Goal: Information Seeking & Learning: Check status

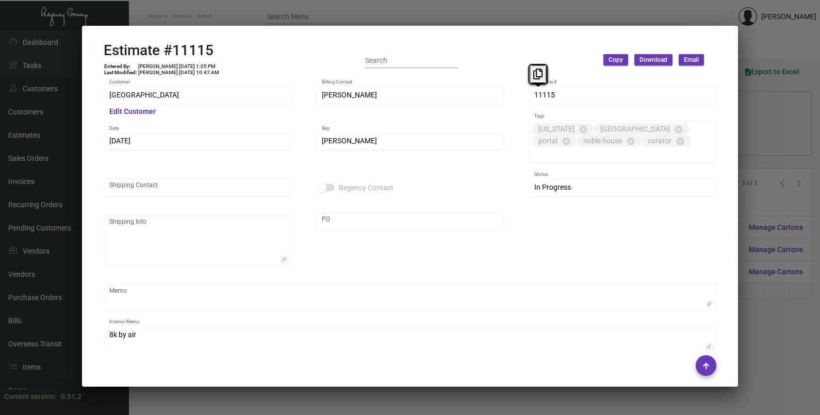
scroll to position [515, 0]
click at [799, 113] on div at bounding box center [410, 207] width 820 height 415
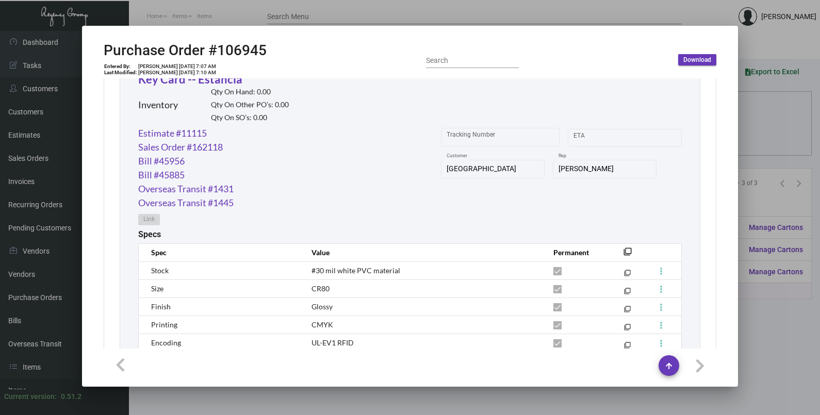
click at [799, 113] on div at bounding box center [410, 207] width 820 height 415
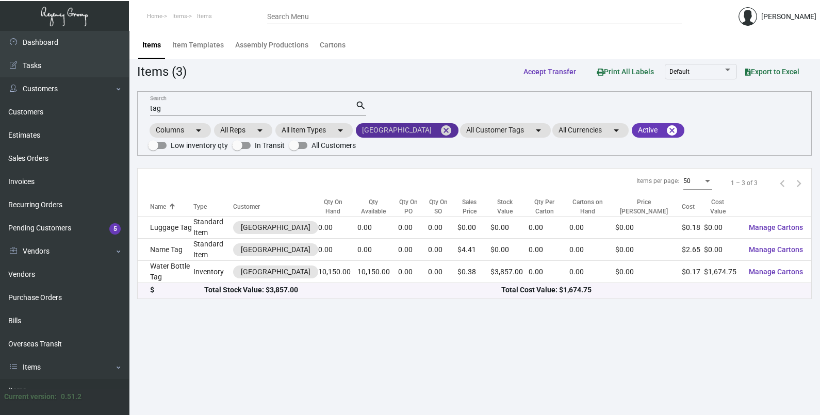
click at [440, 130] on mat-icon "cancel" at bounding box center [446, 130] width 12 height 12
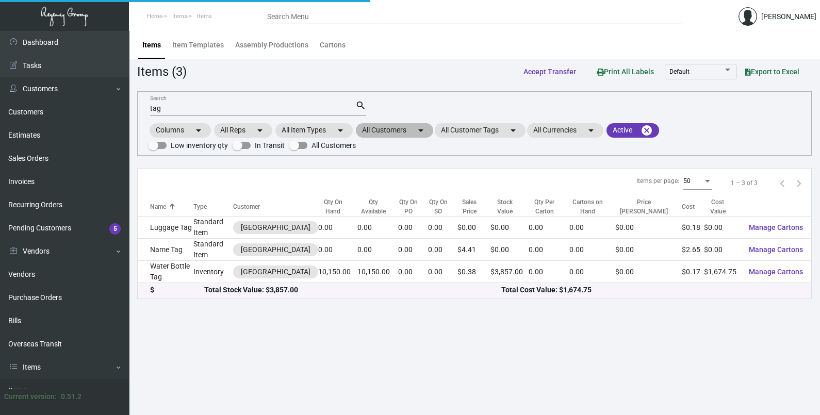
click at [413, 131] on mat-chip "All Customers arrow_drop_down" at bounding box center [394, 130] width 77 height 14
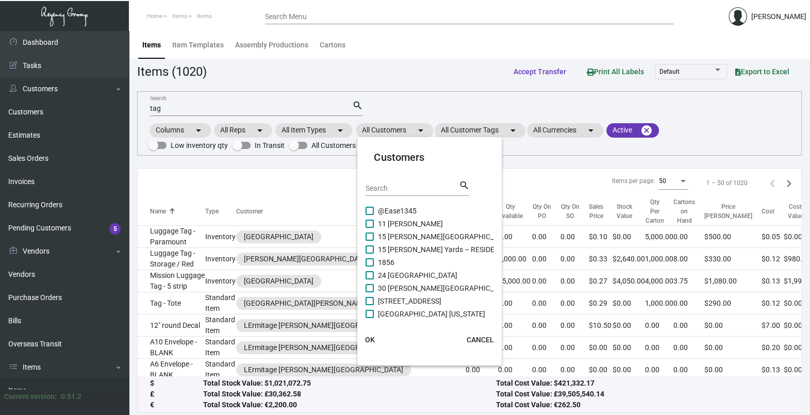
click at [410, 189] on input "Search" at bounding box center [412, 189] width 93 height 8
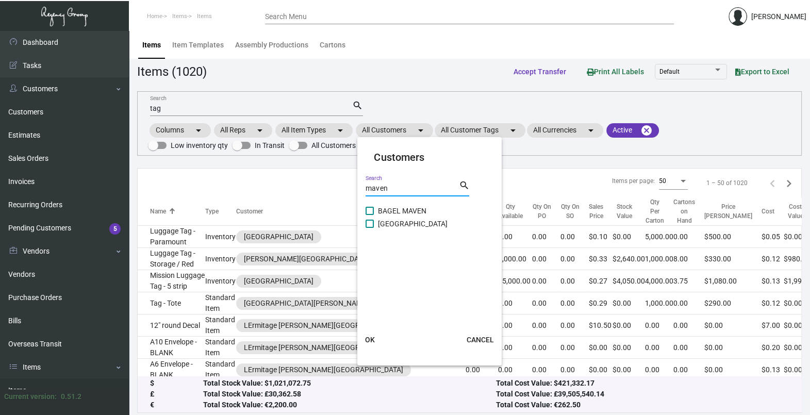
type input "maven"
click at [404, 219] on span "[GEOGRAPHIC_DATA]" at bounding box center [413, 224] width 70 height 12
click at [370, 228] on input "[GEOGRAPHIC_DATA]" at bounding box center [369, 228] width 1 height 1
checkbox input "true"
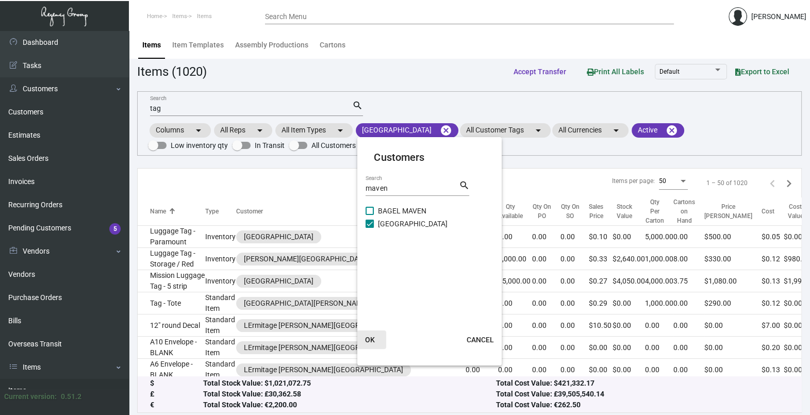
click at [371, 338] on span "OK" at bounding box center [370, 340] width 10 height 8
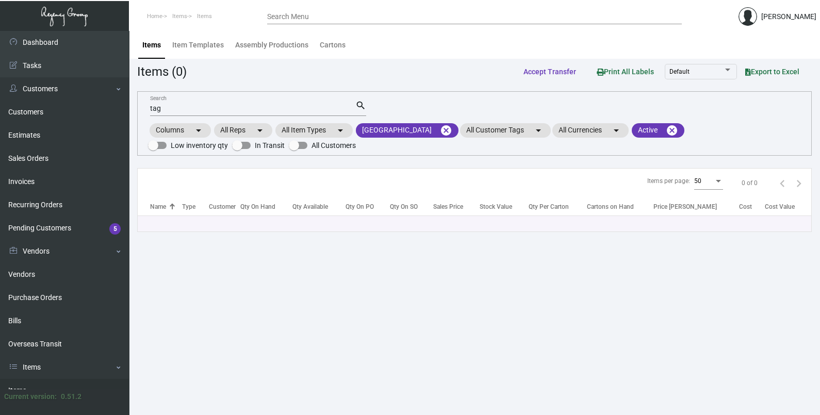
click at [175, 108] on input "tag" at bounding box center [252, 109] width 205 height 8
type input "t"
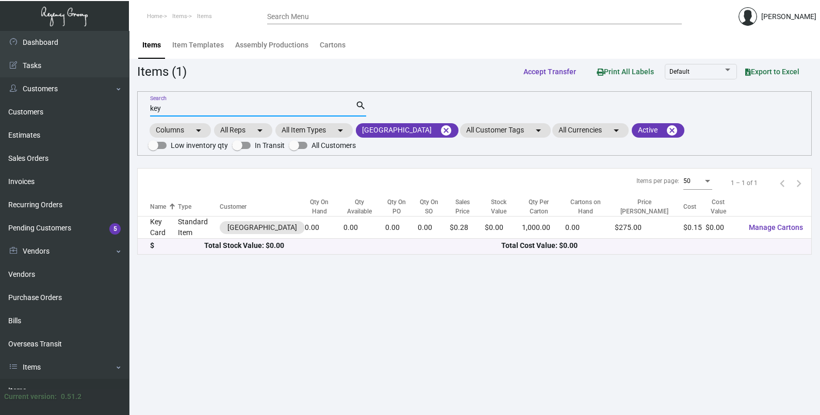
type input "key"
drag, startPoint x: 416, startPoint y: 325, endPoint x: 409, endPoint y: 293, distance: 32.1
click at [416, 322] on main "Items Item Templates Assembly Productions Cartons Items (1) Accept Transfer Pri…" at bounding box center [474, 223] width 691 height 384
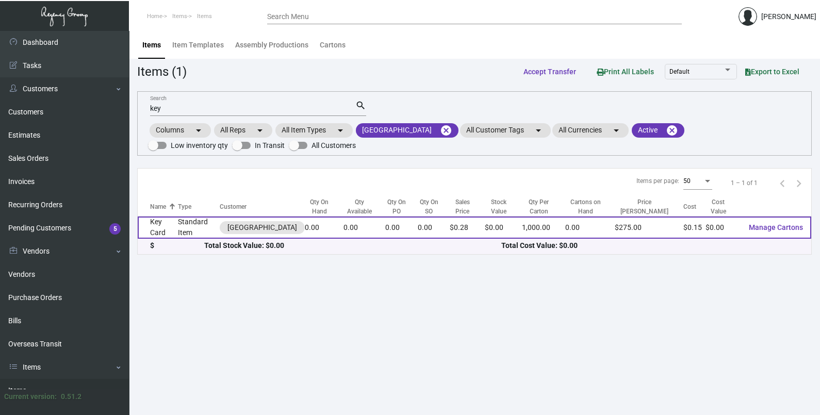
click at [385, 232] on td "0.00" at bounding box center [401, 228] width 32 height 22
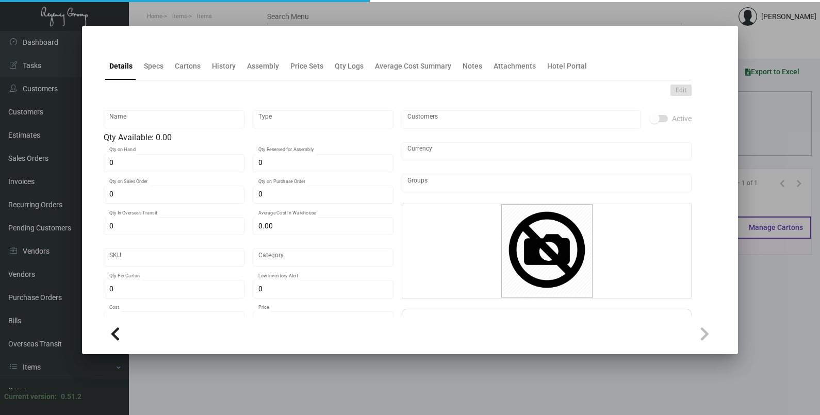
type input "Key Card"
type input "Standard Item"
type input "$ 0.148"
type input "Overseas"
type input "1,000"
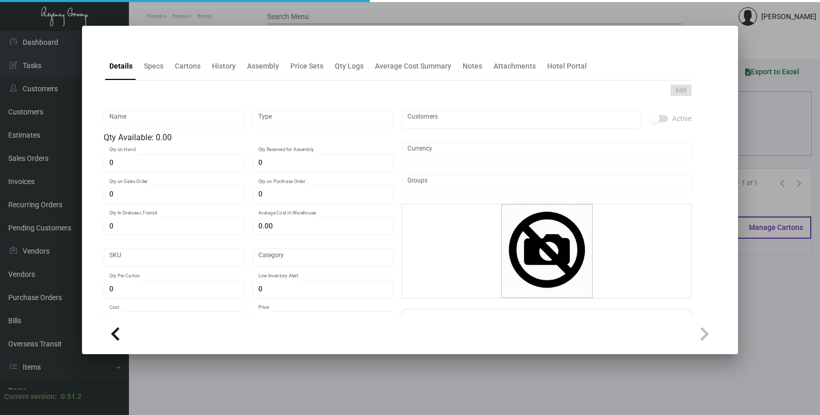
type input "$ 0.148"
type input "$ 0.275"
checkbox input "true"
type input "United States Dollar $"
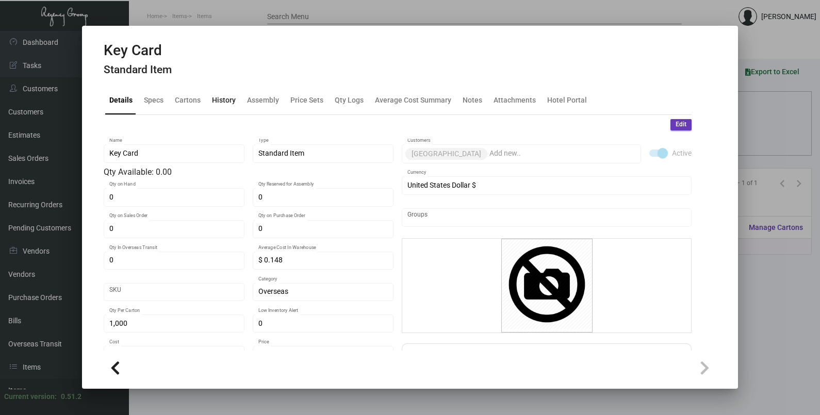
click at [225, 95] on div "History" at bounding box center [224, 100] width 24 height 11
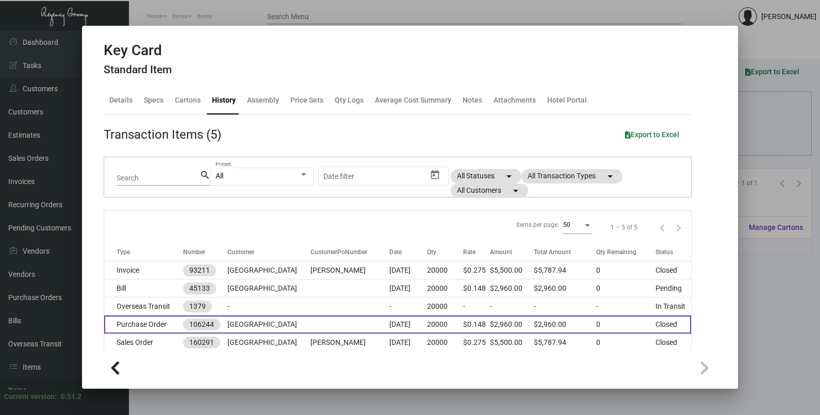
click at [310, 330] on td at bounding box center [349, 325] width 79 height 18
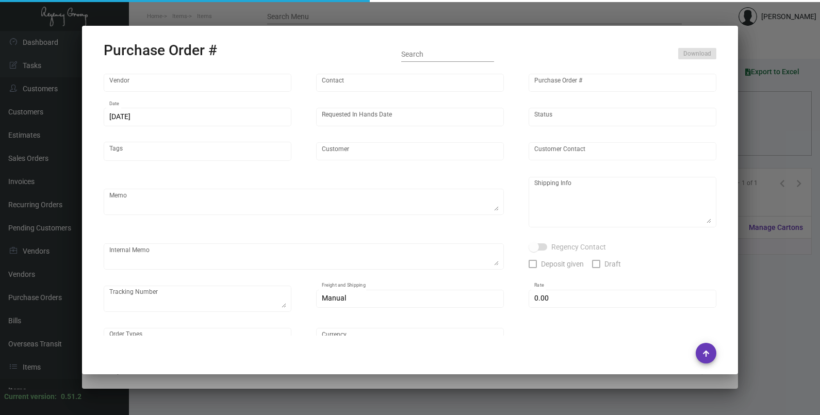
type input "Nexqo"
type input "[PERSON_NAME]"
type input "106244"
type input "[DATE]"
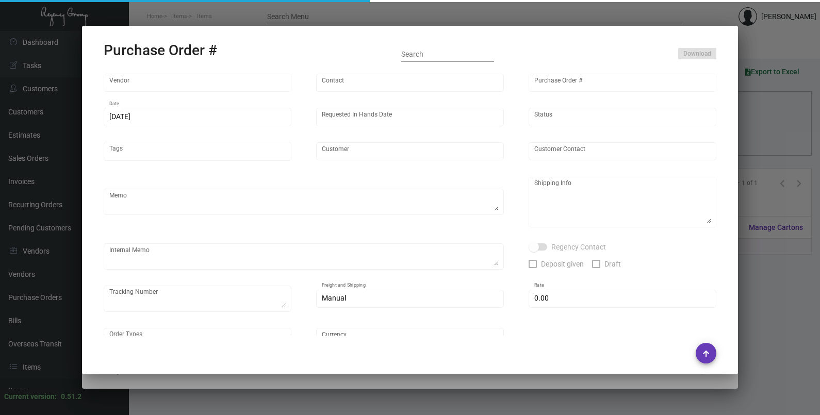
type input "[GEOGRAPHIC_DATA]"
type textarea "Please ship by boat to our NJ warehouse."
type textarea "Regency Group NJ - [PERSON_NAME] [STREET_ADDRESS]"
type textarea "all by boat"
checkbox input "true"
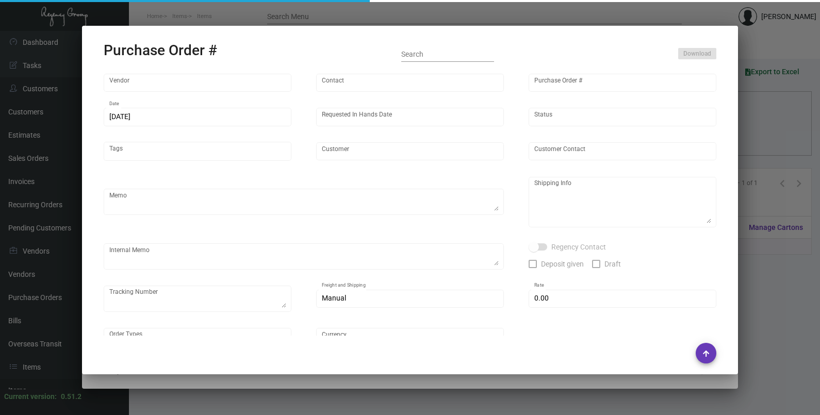
type input "$ 0.00"
type input "United States Dollar $"
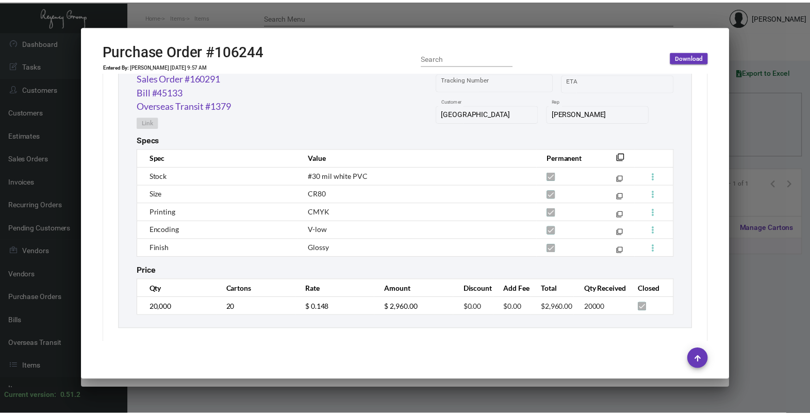
scroll to position [562, 0]
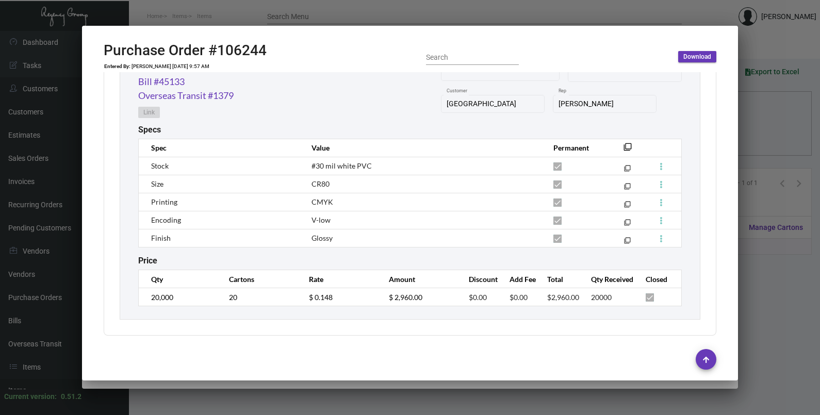
click at [754, 129] on div at bounding box center [410, 207] width 820 height 415
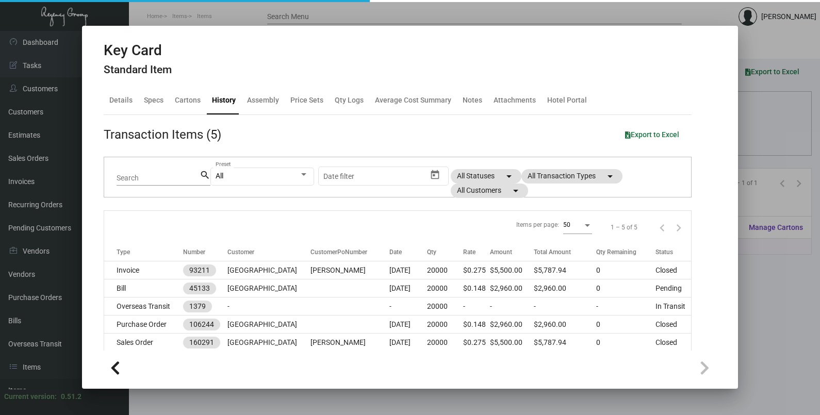
click at [754, 129] on div at bounding box center [410, 207] width 820 height 415
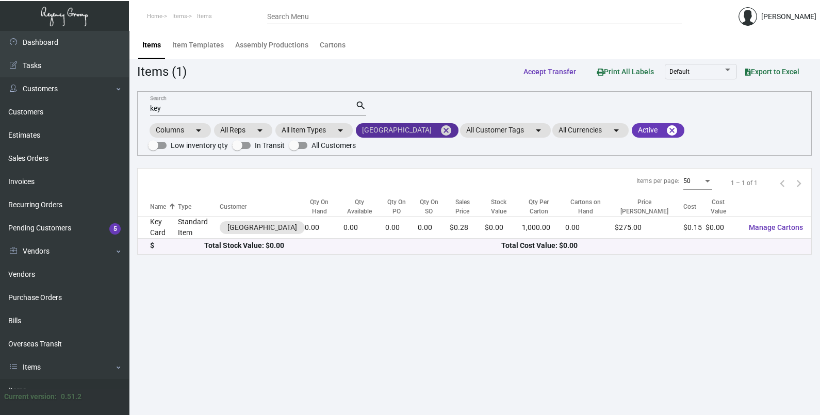
click at [380, 126] on mat-chip "[GEOGRAPHIC_DATA] cancel" at bounding box center [407, 130] width 103 height 14
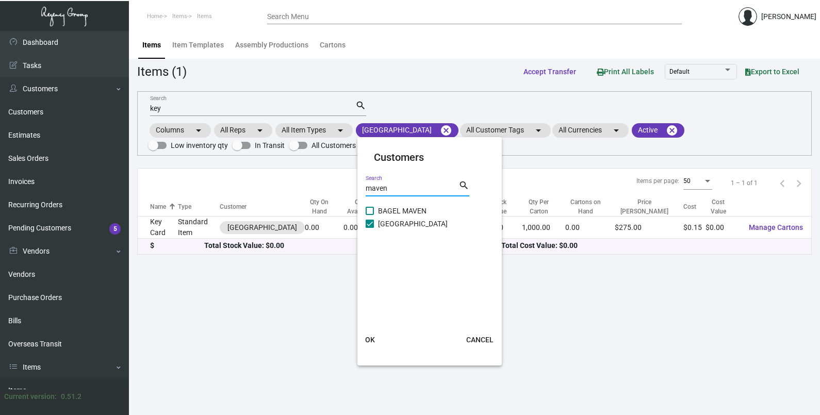
click at [407, 190] on input "maven" at bounding box center [412, 189] width 93 height 8
type input "m"
type input "s"
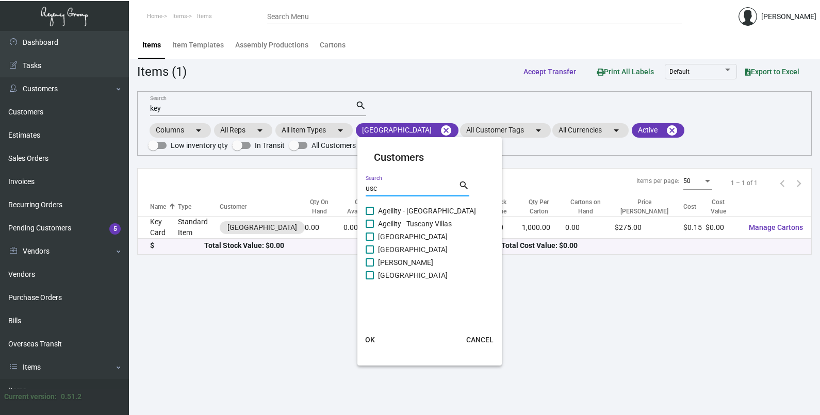
type input "usc"
drag, startPoint x: 388, startPoint y: 275, endPoint x: 392, endPoint y: 300, distance: 24.6
click at [388, 275] on span "[GEOGRAPHIC_DATA]" at bounding box center [413, 275] width 70 height 12
click at [370, 280] on input "[GEOGRAPHIC_DATA]" at bounding box center [369, 280] width 1 height 1
checkbox input "true"
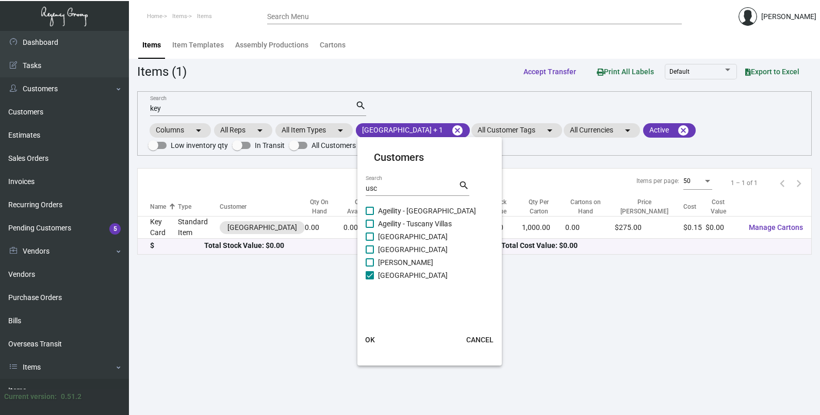
click at [369, 343] on span "OK" at bounding box center [370, 340] width 10 height 8
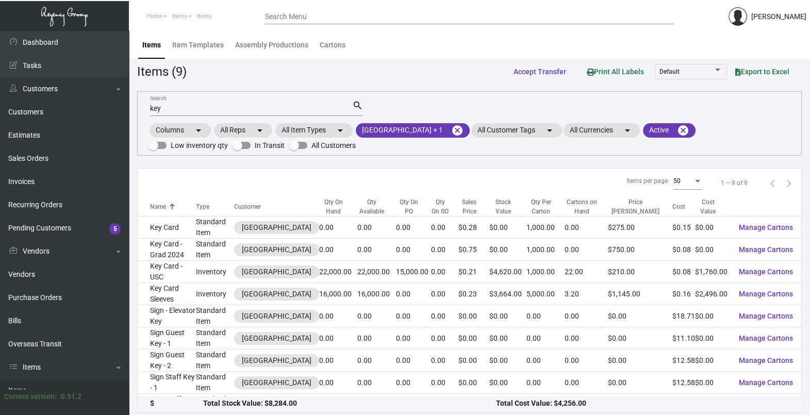
click at [193, 105] on input "key" at bounding box center [251, 109] width 202 height 8
type input "k"
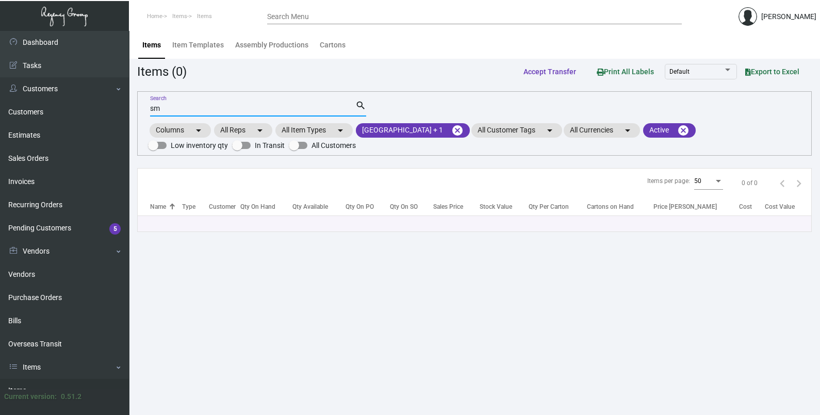
type input "s"
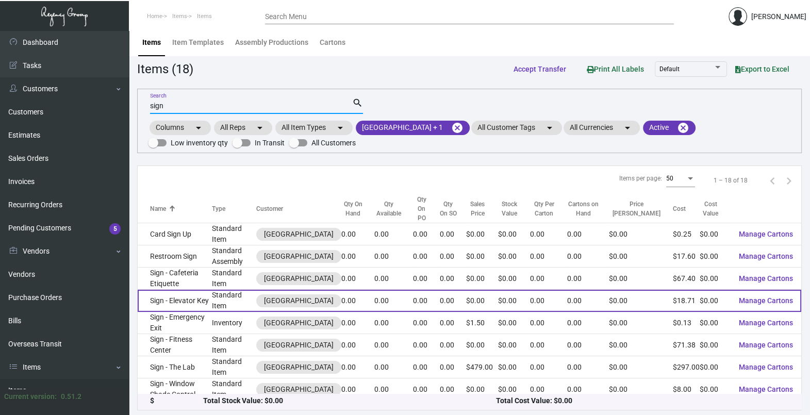
type input "sign"
